Goal: Information Seeking & Learning: Learn about a topic

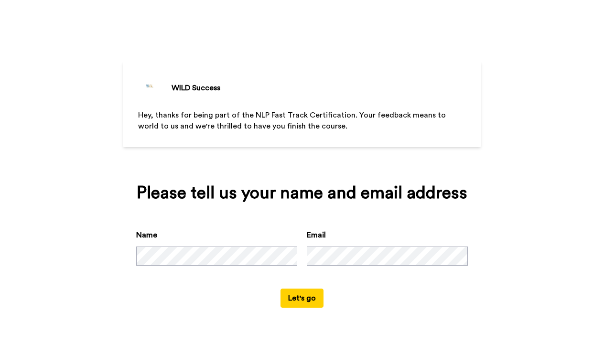
scroll to position [9, 0]
click at [151, 115] on span "Hey, thanks for being part of the NLP Fast Track Certification. Your feedback m…" at bounding box center [293, 120] width 310 height 19
click at [299, 307] on button "Let's go" at bounding box center [301, 298] width 43 height 19
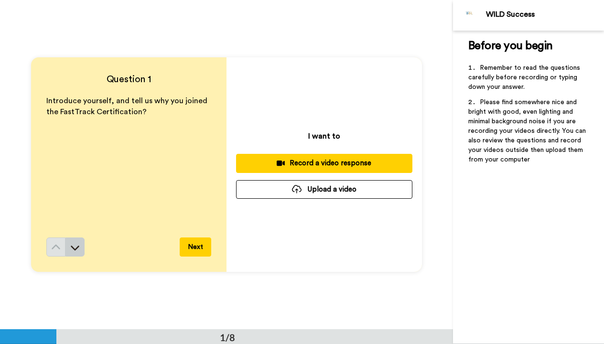
click at [77, 248] on icon at bounding box center [75, 248] width 9 height 5
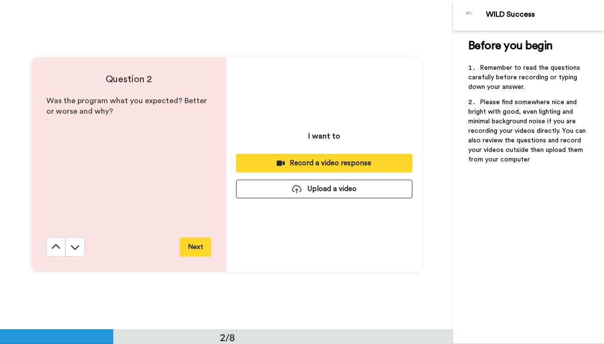
scroll to position [330, 0]
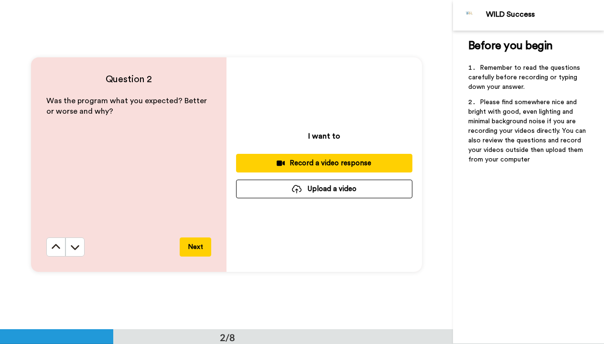
click at [108, 107] on p "Was the program what you expected? Better or worse and why?" at bounding box center [128, 107] width 165 height 22
click at [95, 108] on span "Was the program what you expected? Better or worse and why?" at bounding box center [127, 106] width 162 height 19
click at [79, 246] on icon at bounding box center [75, 247] width 9 height 5
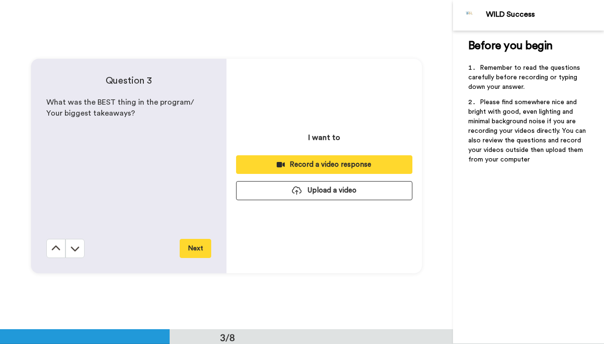
scroll to position [659, 0]
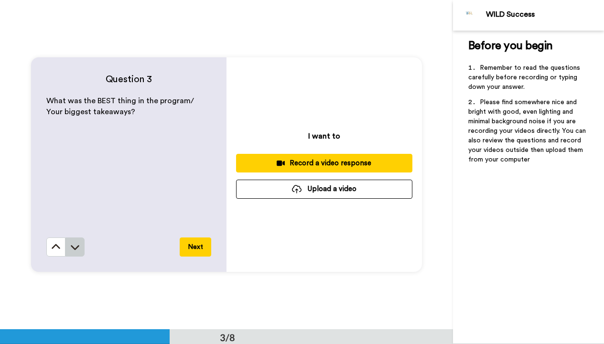
click at [76, 249] on icon at bounding box center [75, 248] width 9 height 5
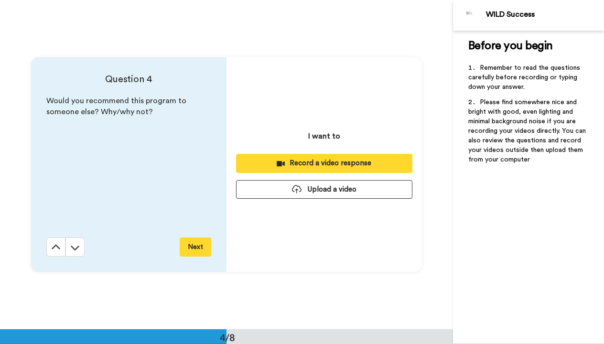
scroll to position [989, 0]
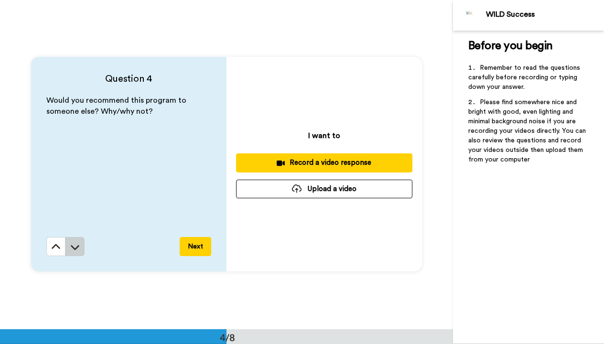
click at [78, 247] on icon at bounding box center [75, 247] width 9 height 5
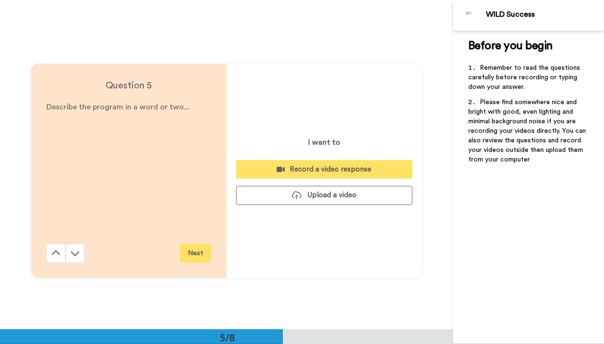
scroll to position [1318, 0]
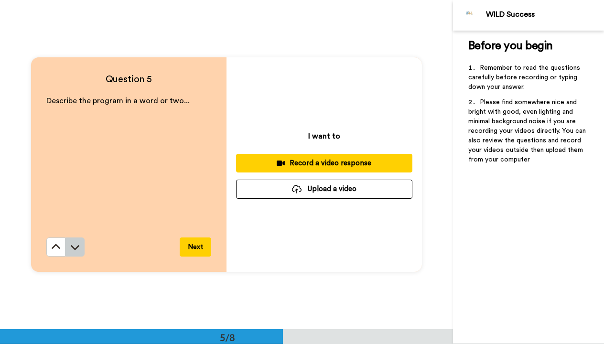
click at [75, 243] on icon at bounding box center [75, 247] width 10 height 10
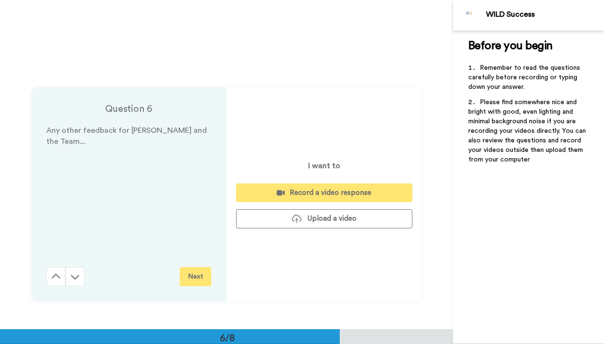
scroll to position [1647, 0]
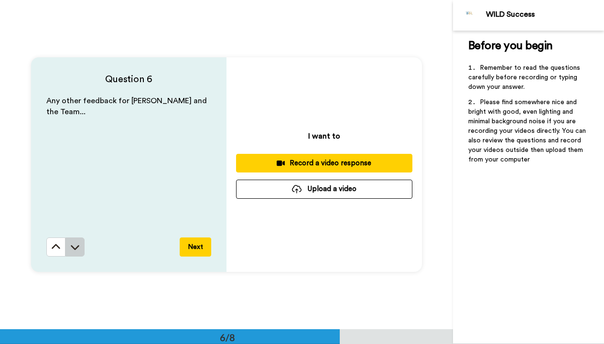
click at [76, 244] on icon at bounding box center [75, 247] width 10 height 10
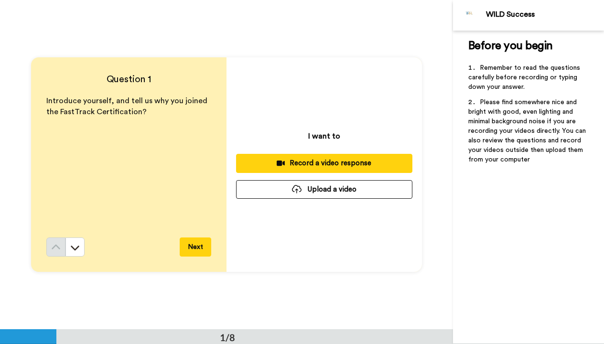
scroll to position [0, 0]
